Goal: Information Seeking & Learning: Learn about a topic

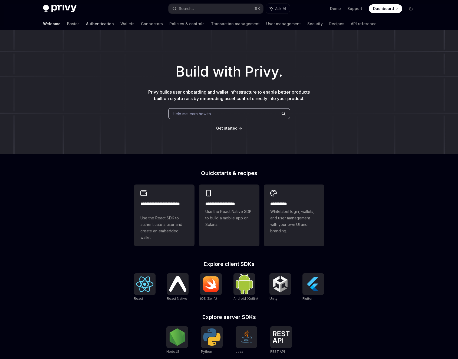
click at [86, 23] on link "Authentication" at bounding box center [100, 23] width 28 height 13
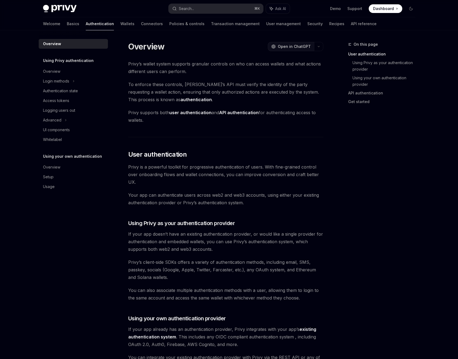
click at [307, 46] on span "Open in ChatGPT" at bounding box center [294, 46] width 33 height 5
click at [329, 23] on link "Recipes" at bounding box center [336, 23] width 15 height 13
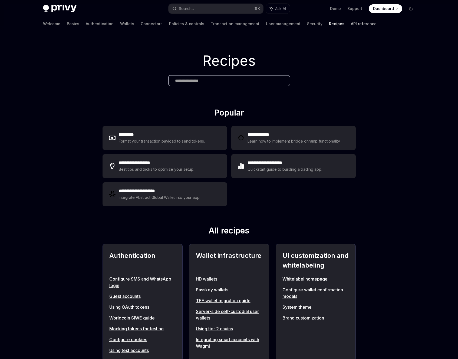
click at [351, 25] on link "API reference" at bounding box center [364, 23] width 26 height 13
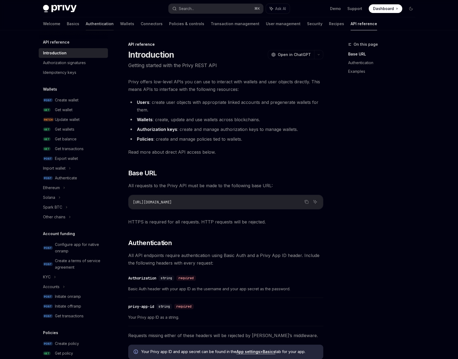
click at [86, 25] on link "Authentication" at bounding box center [100, 23] width 28 height 13
type textarea "*"
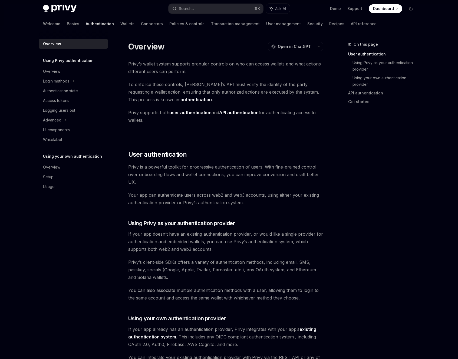
click at [58, 25] on div "Welcome Basics Authentication Wallets Connectors Policies & controls Transactio…" at bounding box center [209, 23] width 333 height 13
